Goal: Information Seeking & Learning: Compare options

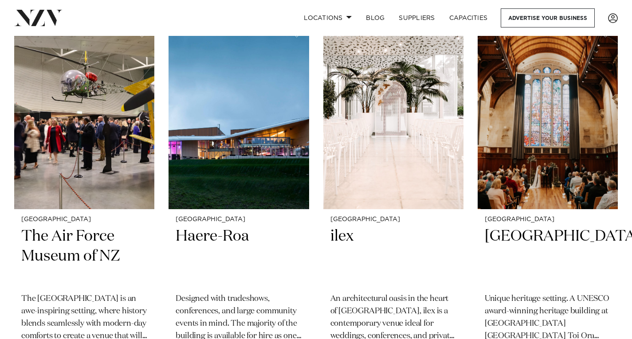
scroll to position [1359, 0]
drag, startPoint x: 346, startPoint y: 237, endPoint x: 264, endPoint y: 13, distance: 237.7
click at [264, 13] on div "Locations Auckland Wellington Christchurch Queenstown Hamilton Northland Bay of…" at bounding box center [408, 17] width 422 height 19
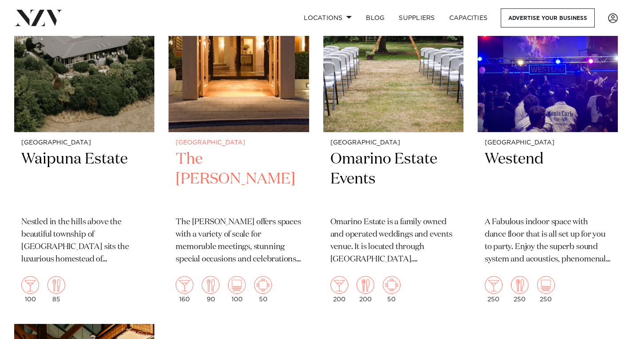
scroll to position [1816, 0]
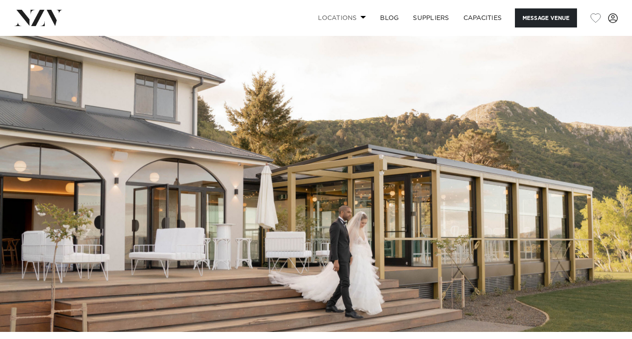
click at [362, 18] on span at bounding box center [364, 17] width 6 height 3
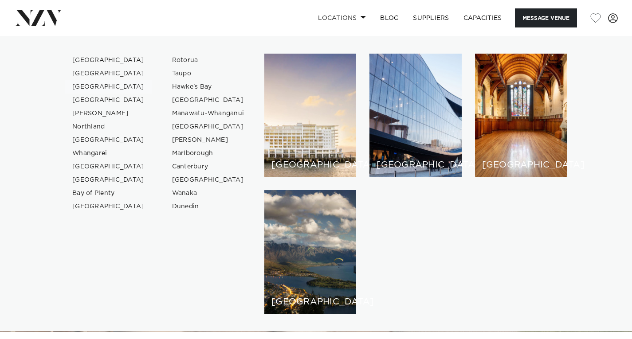
click at [83, 86] on link "[GEOGRAPHIC_DATA]" at bounding box center [108, 86] width 87 height 13
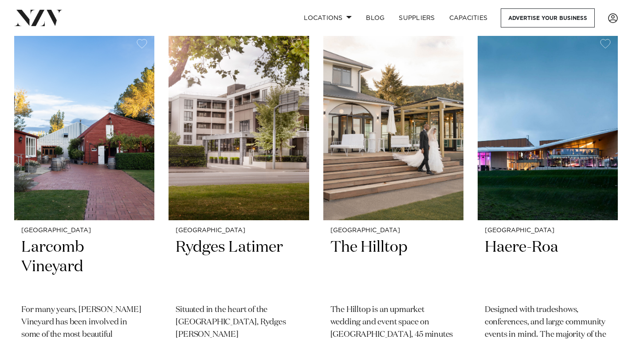
scroll to position [369, 0]
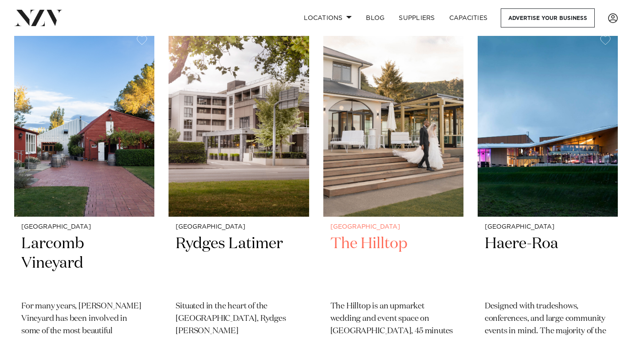
click at [388, 250] on h2 "The Hilltop" at bounding box center [394, 264] width 126 height 60
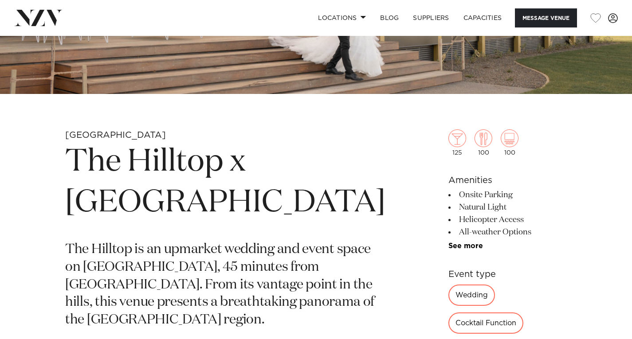
scroll to position [241, 0]
